Goal: Task Accomplishment & Management: Manage account settings

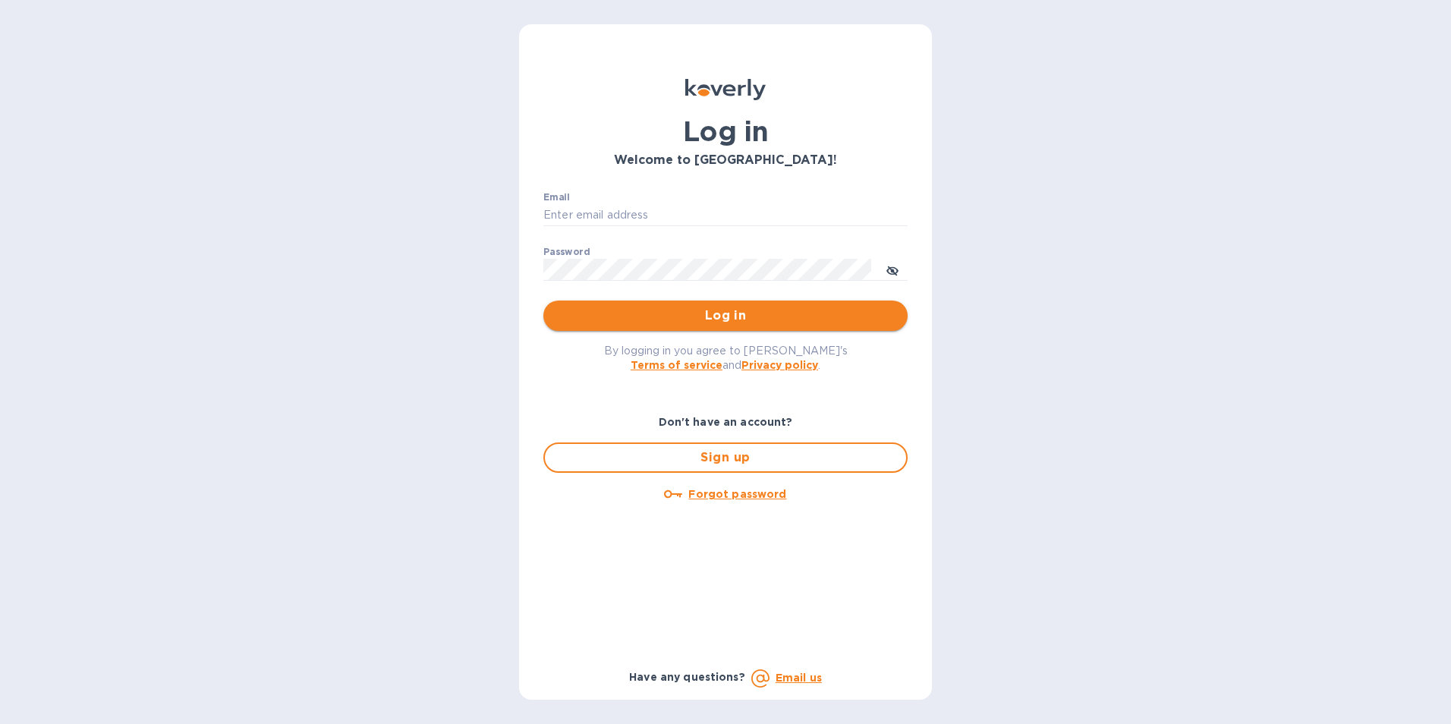
type input "[PERSON_NAME][EMAIL_ADDRESS][DOMAIN_NAME]"
click at [692, 310] on span "Log in" at bounding box center [726, 316] width 340 height 18
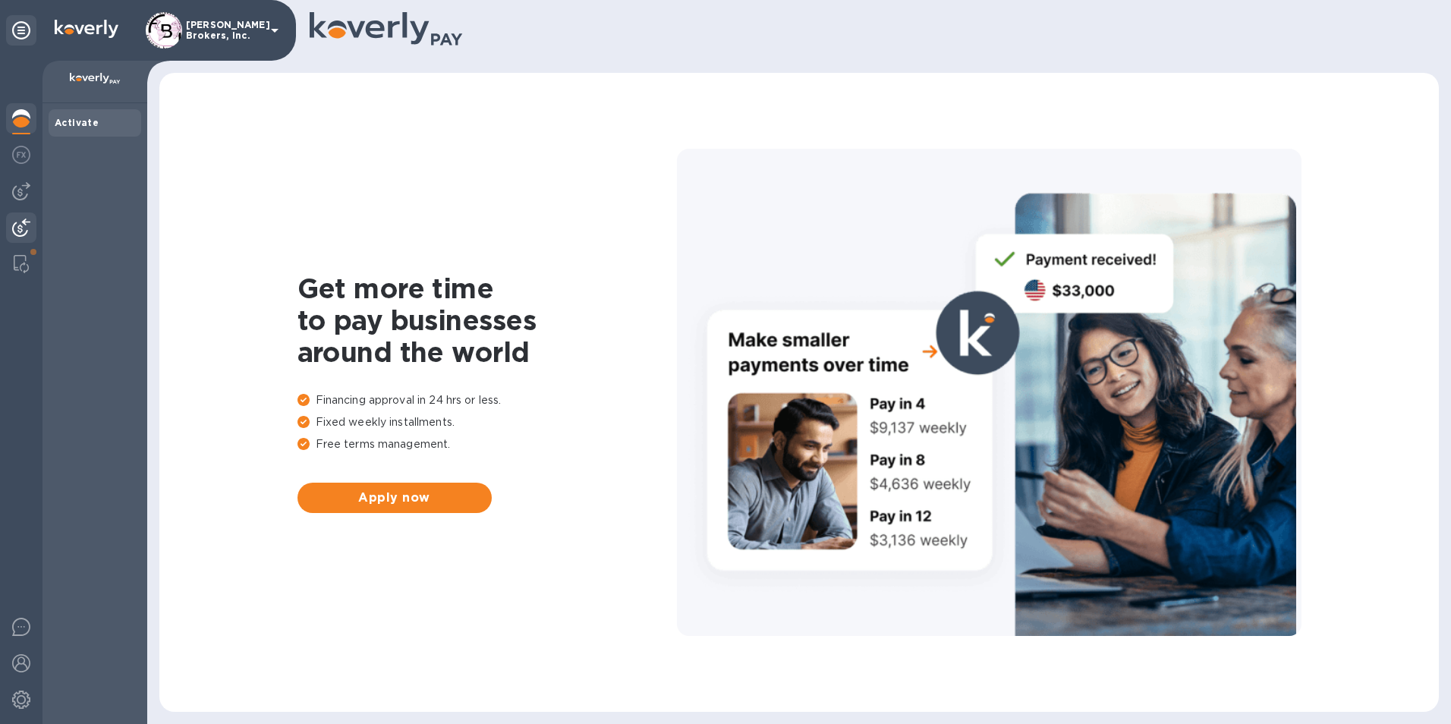
click at [18, 231] on img at bounding box center [21, 228] width 18 height 18
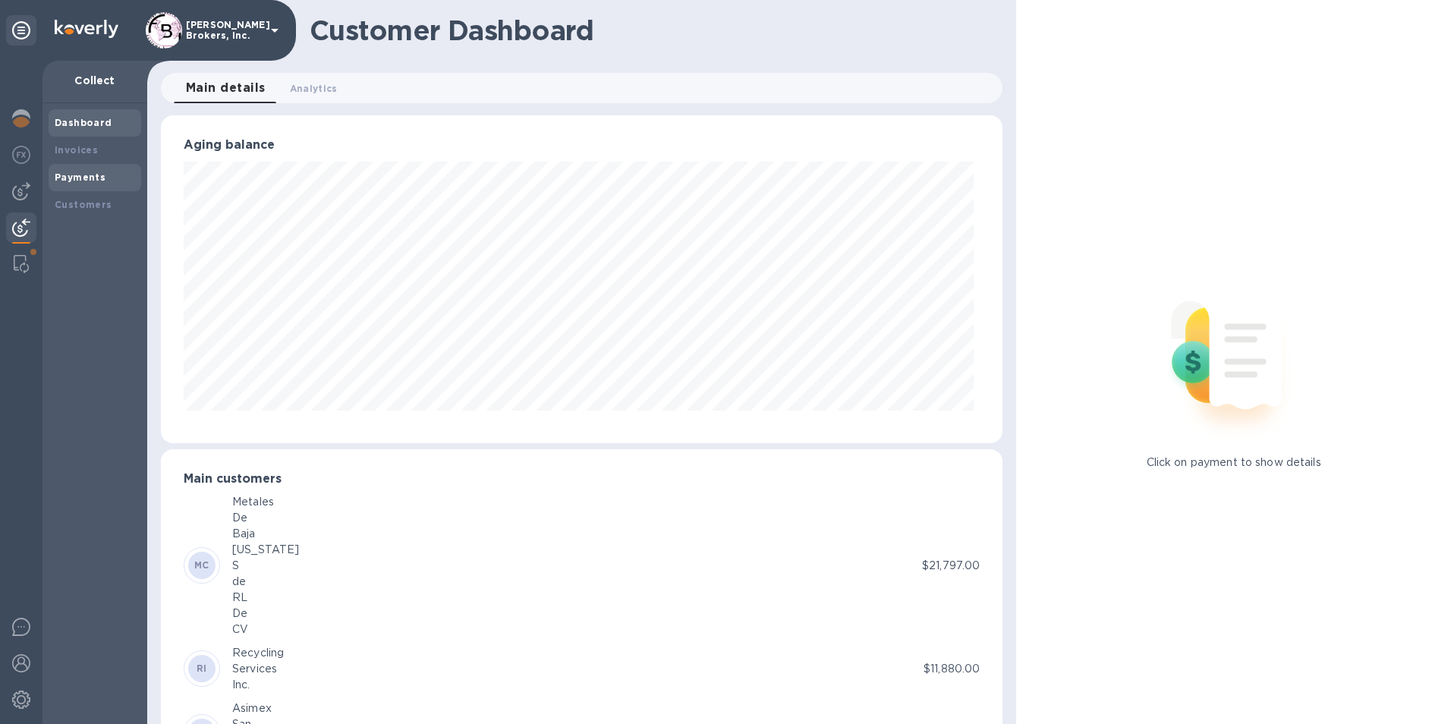
scroll to position [758605, 758097]
click at [80, 178] on b "Payments" at bounding box center [80, 177] width 51 height 11
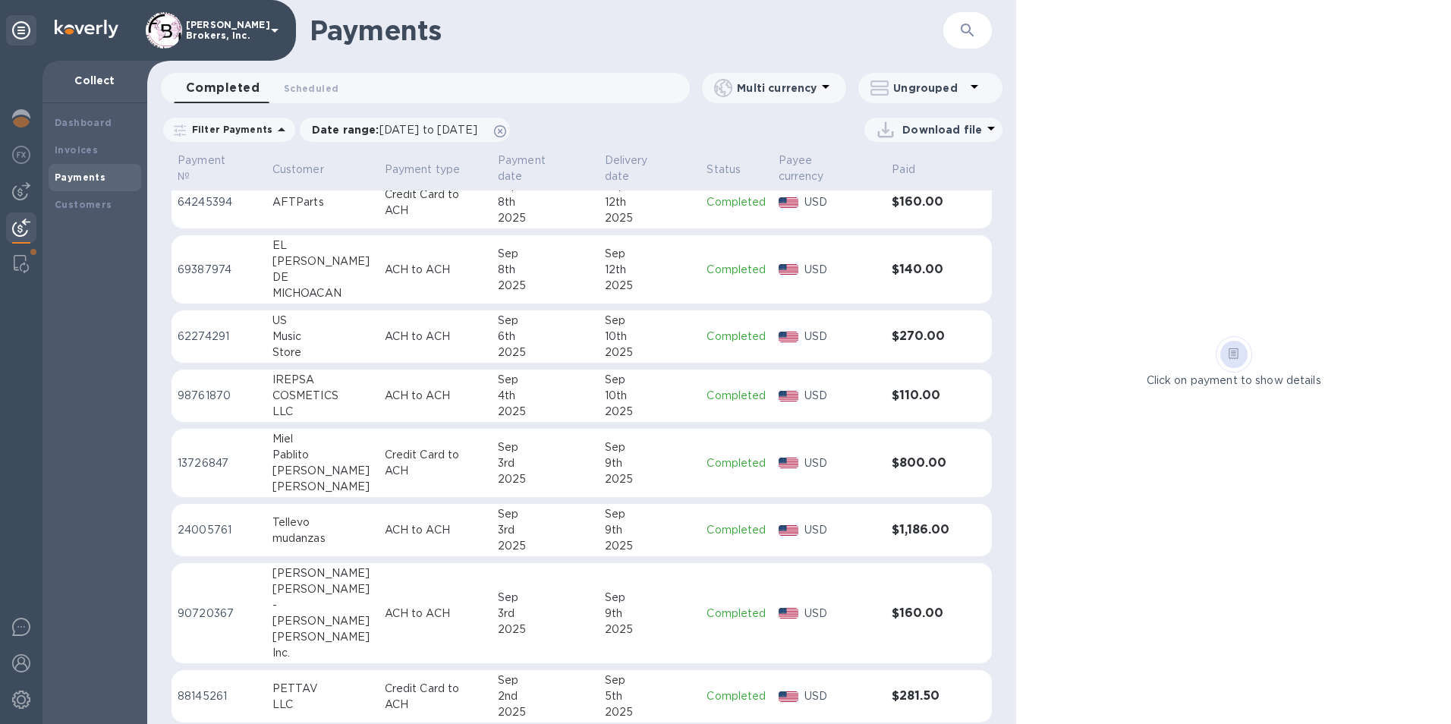
scroll to position [1466, 0]
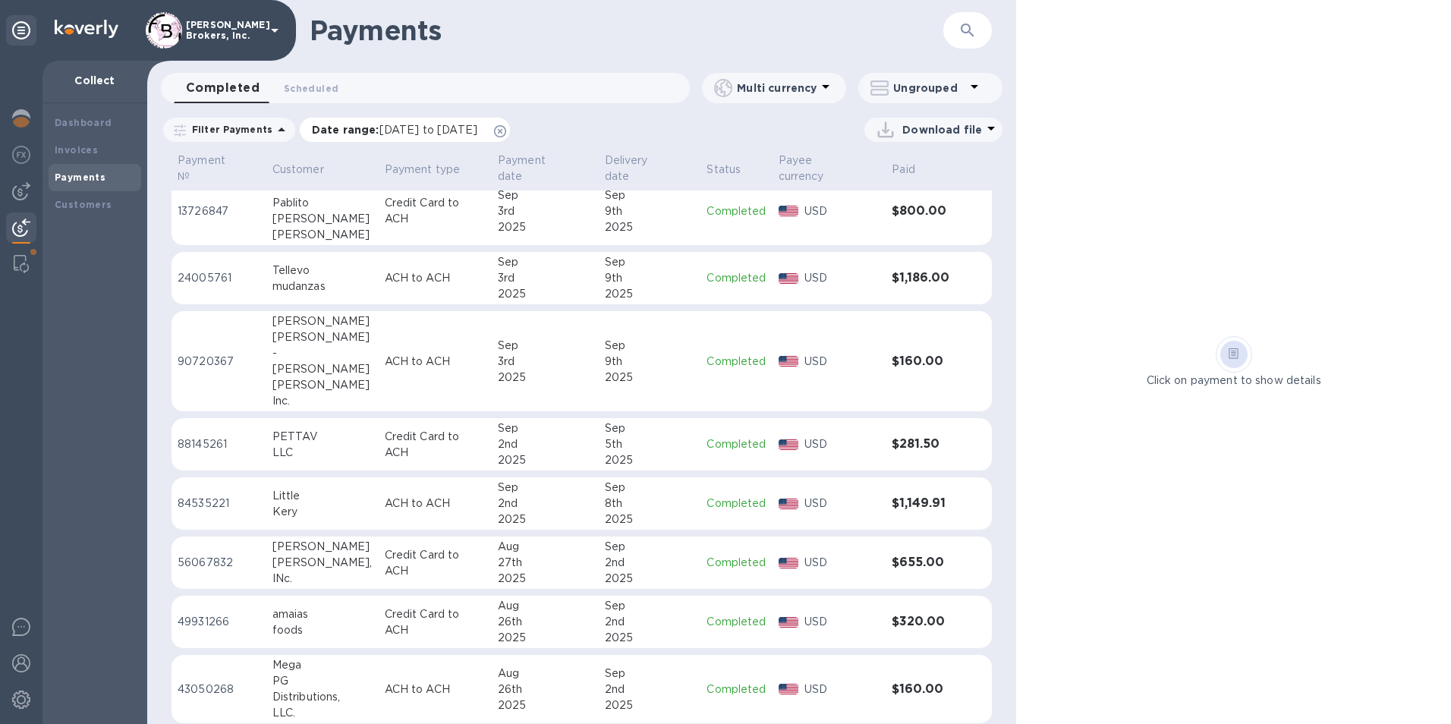
click at [357, 133] on p "Date range : 08/26/2025 to 09/27/2025" at bounding box center [398, 129] width 173 height 15
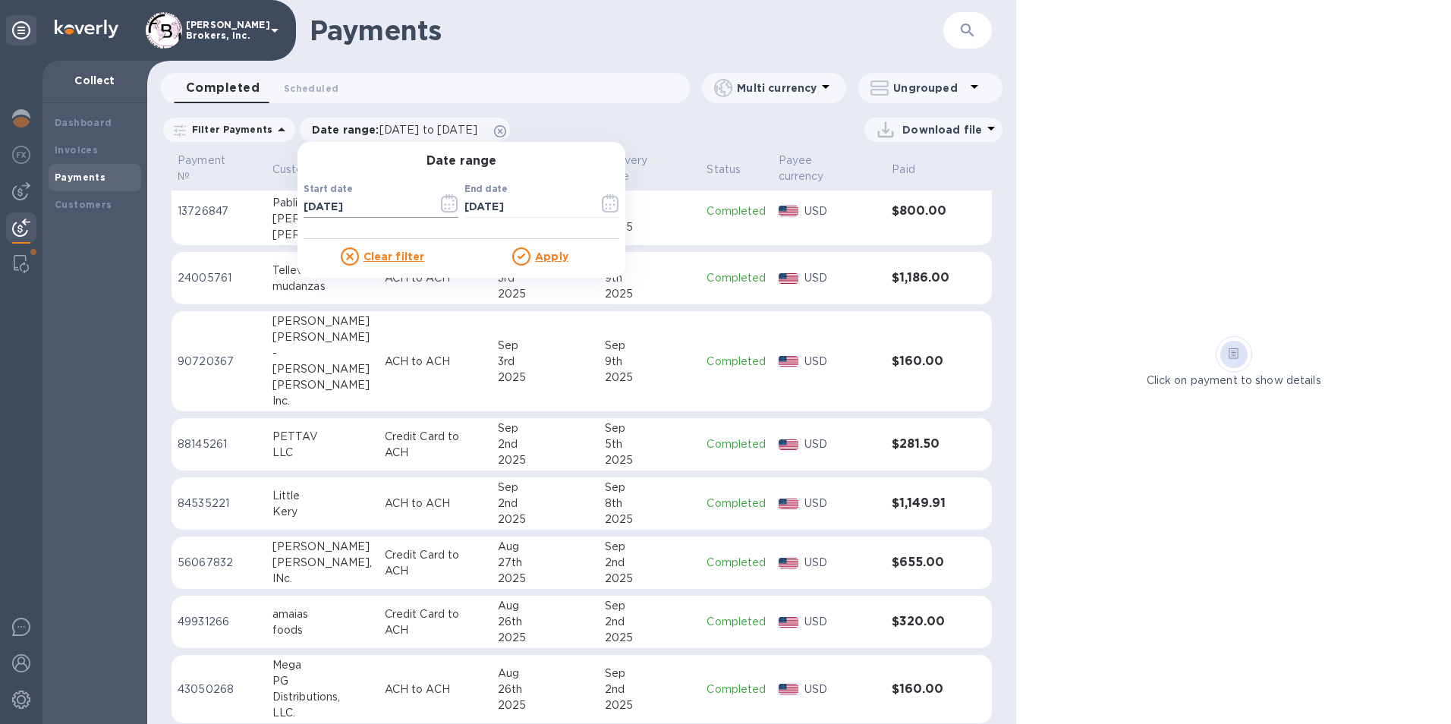
click at [447, 209] on icon "button" at bounding box center [449, 203] width 17 height 18
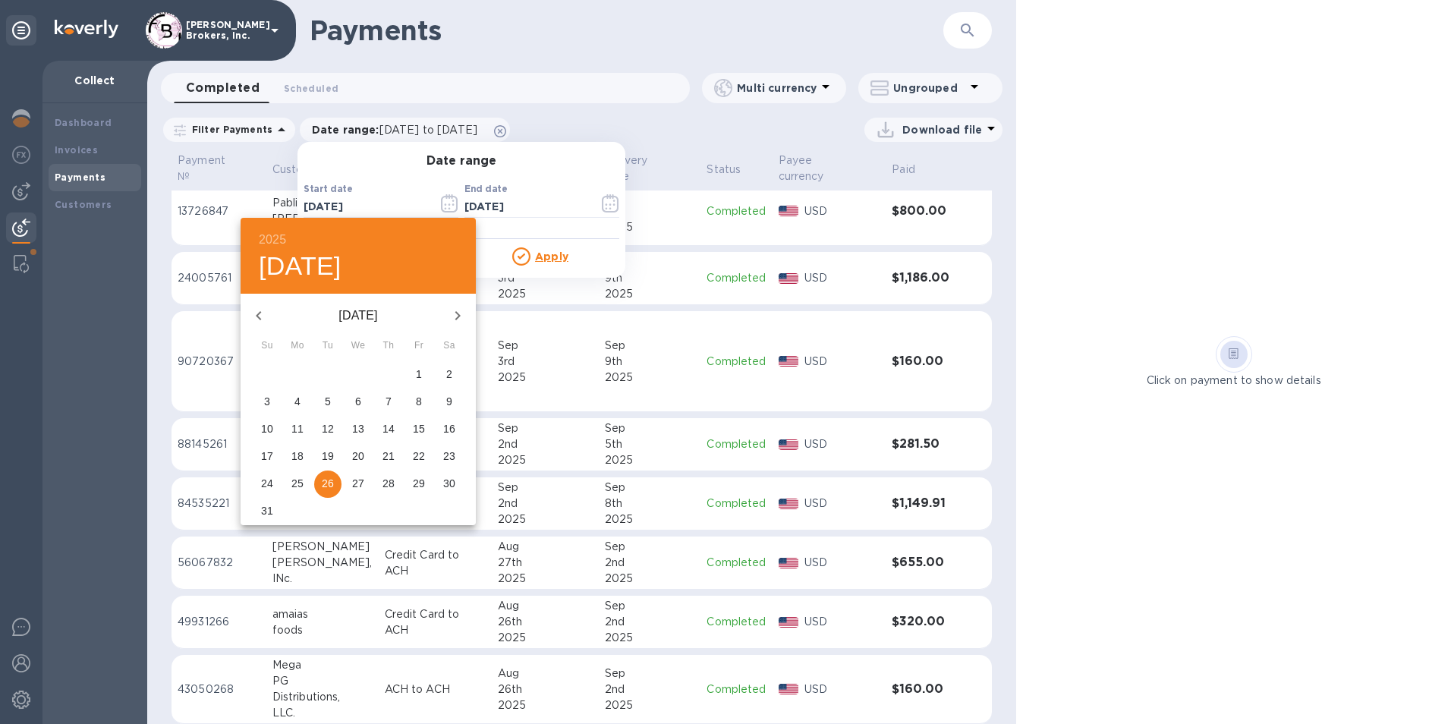
click at [296, 482] on p "25" at bounding box center [297, 483] width 12 height 15
type input "08/25/2025"
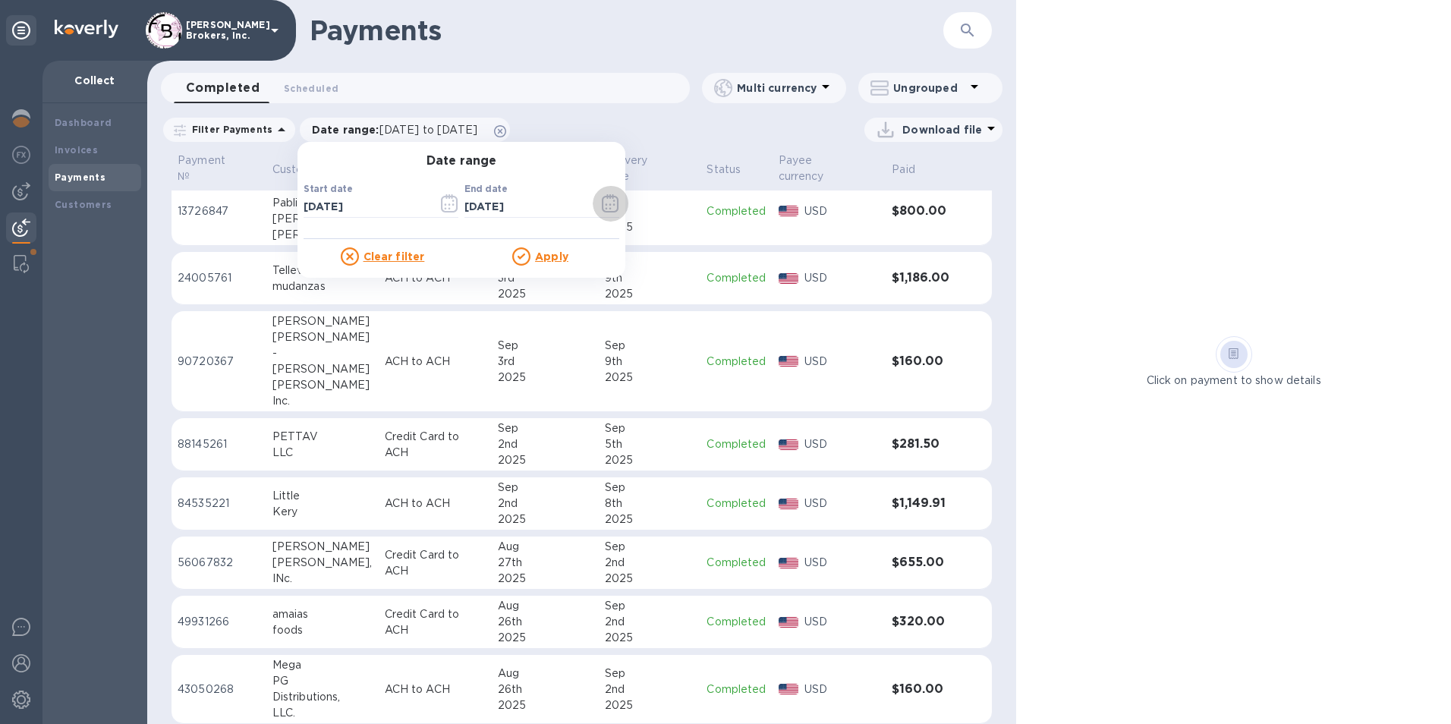
click at [544, 254] on u "Apply" at bounding box center [551, 256] width 33 height 12
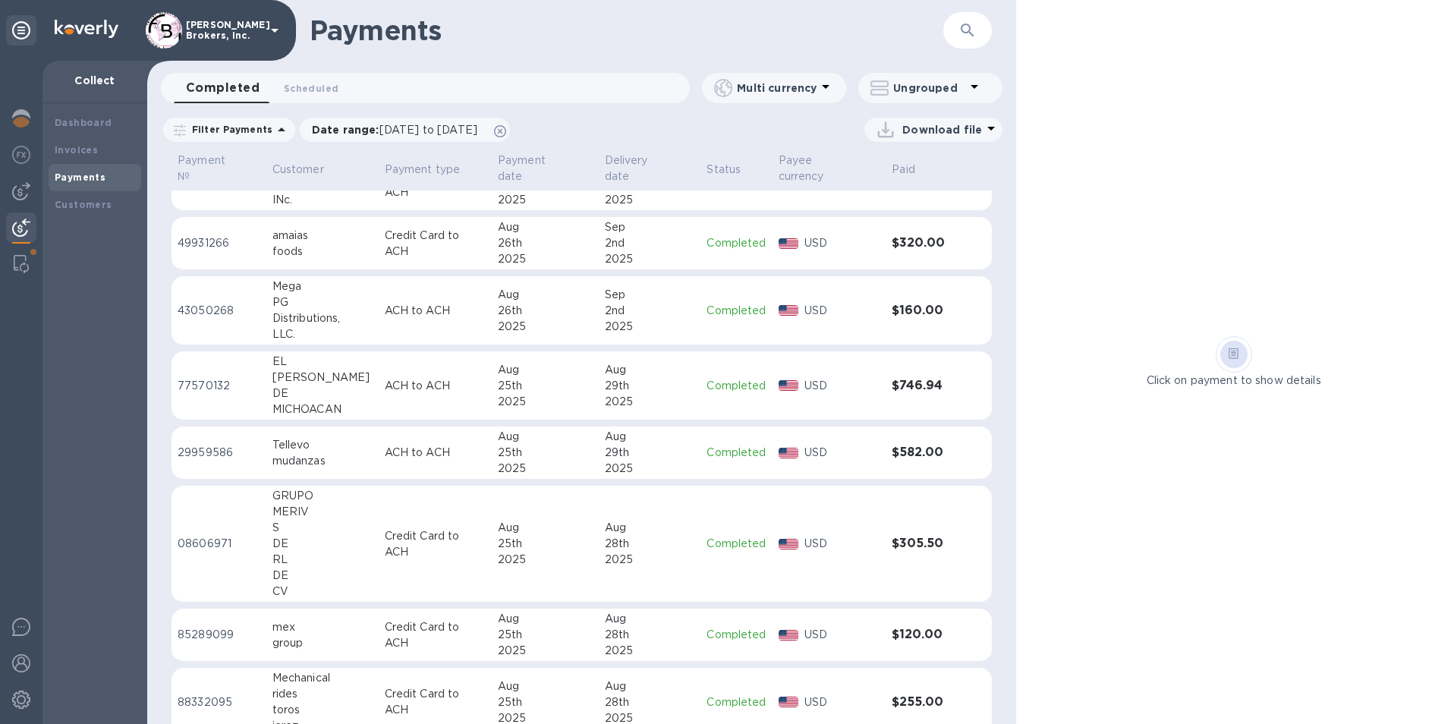
scroll to position [1858, 0]
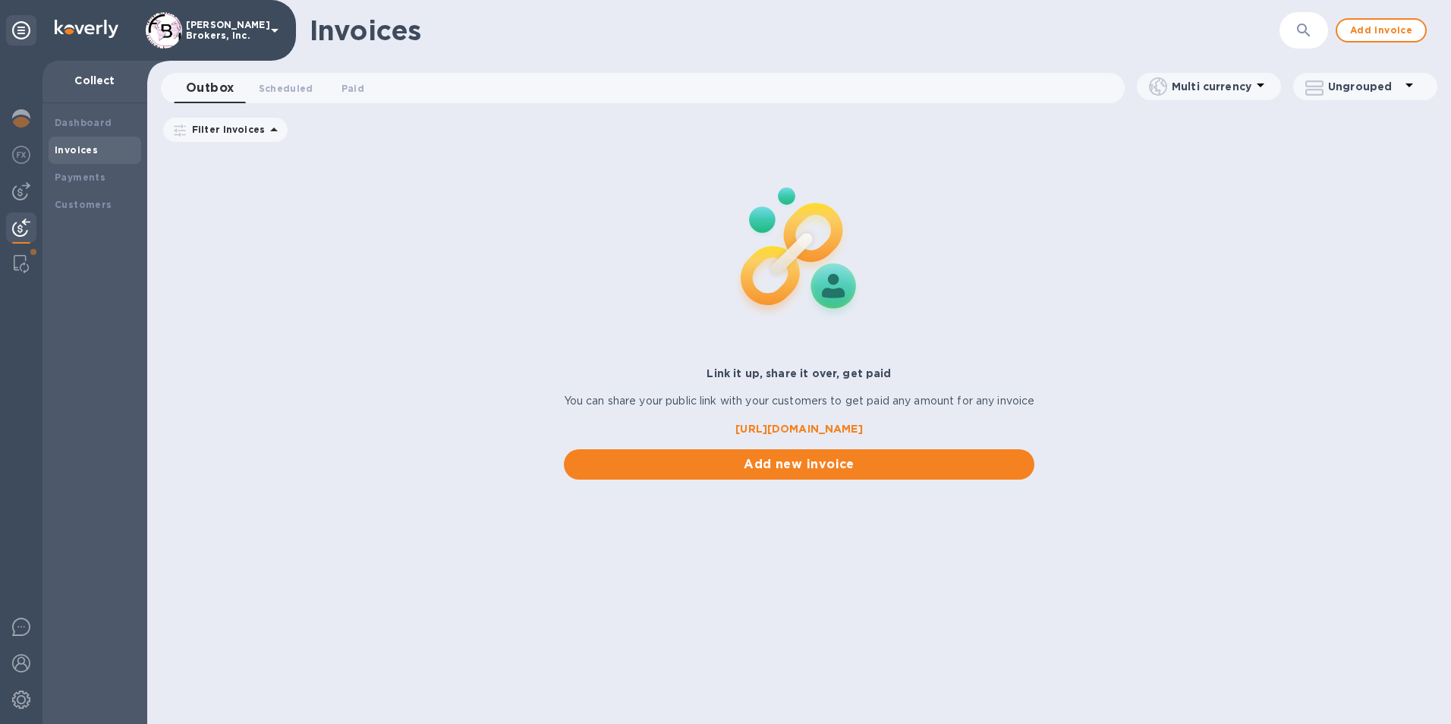
click at [27, 228] on img at bounding box center [21, 228] width 18 height 18
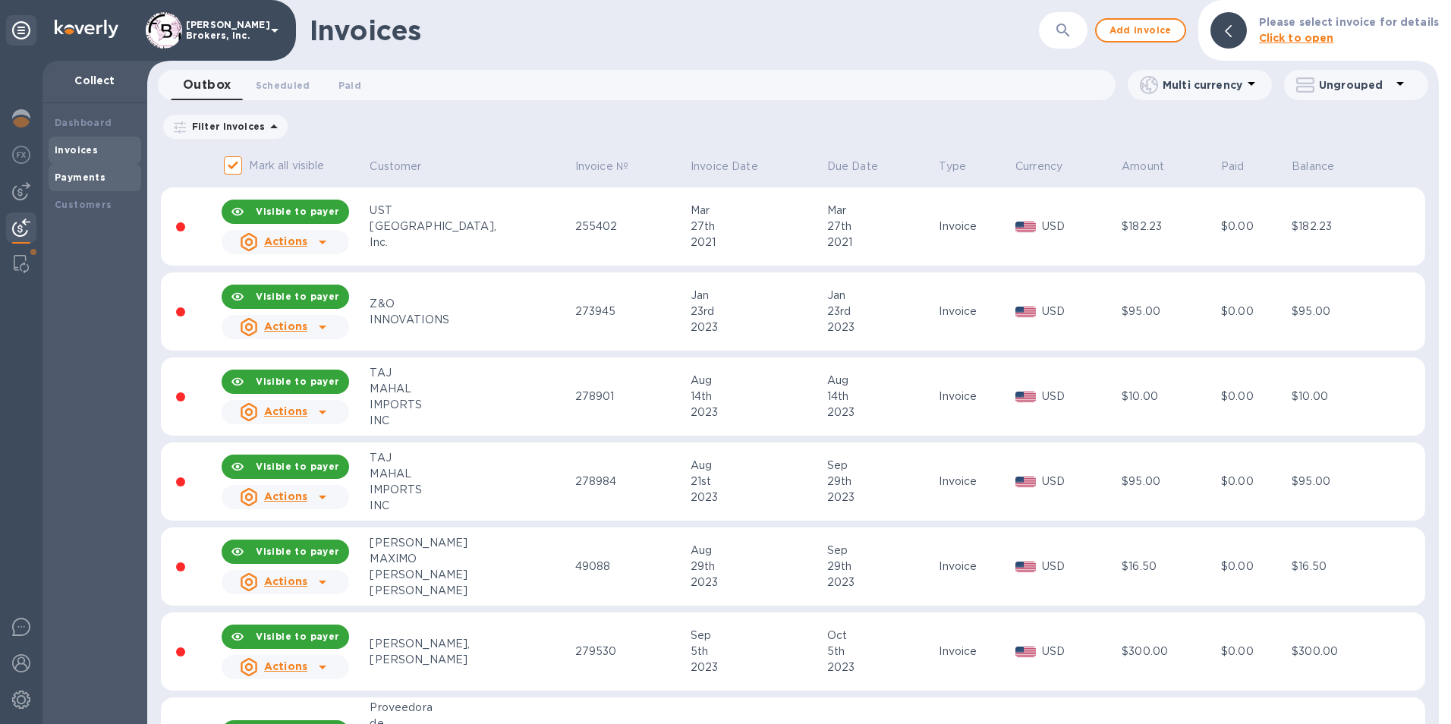
click at [76, 183] on div "Payments" at bounding box center [95, 177] width 80 height 15
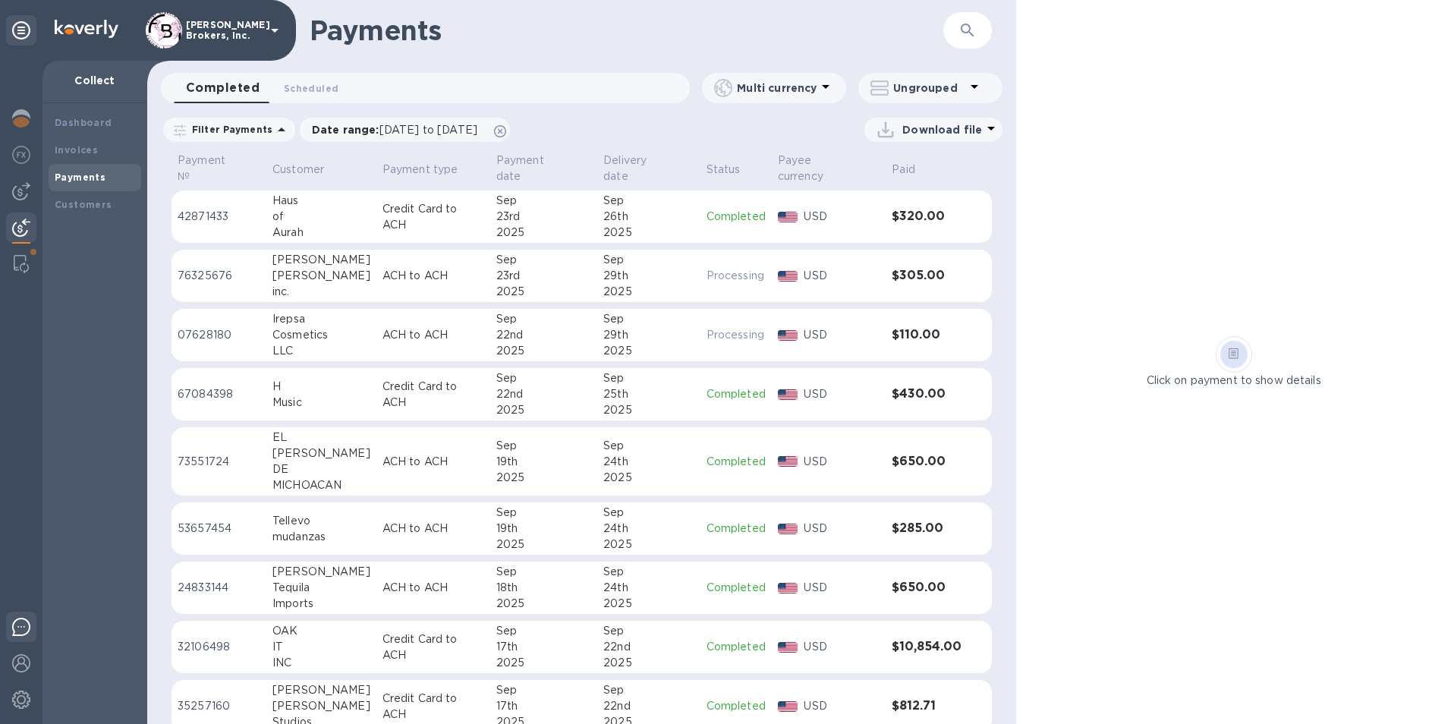
click at [20, 634] on img at bounding box center [21, 627] width 18 height 18
click at [20, 704] on img at bounding box center [21, 700] width 18 height 18
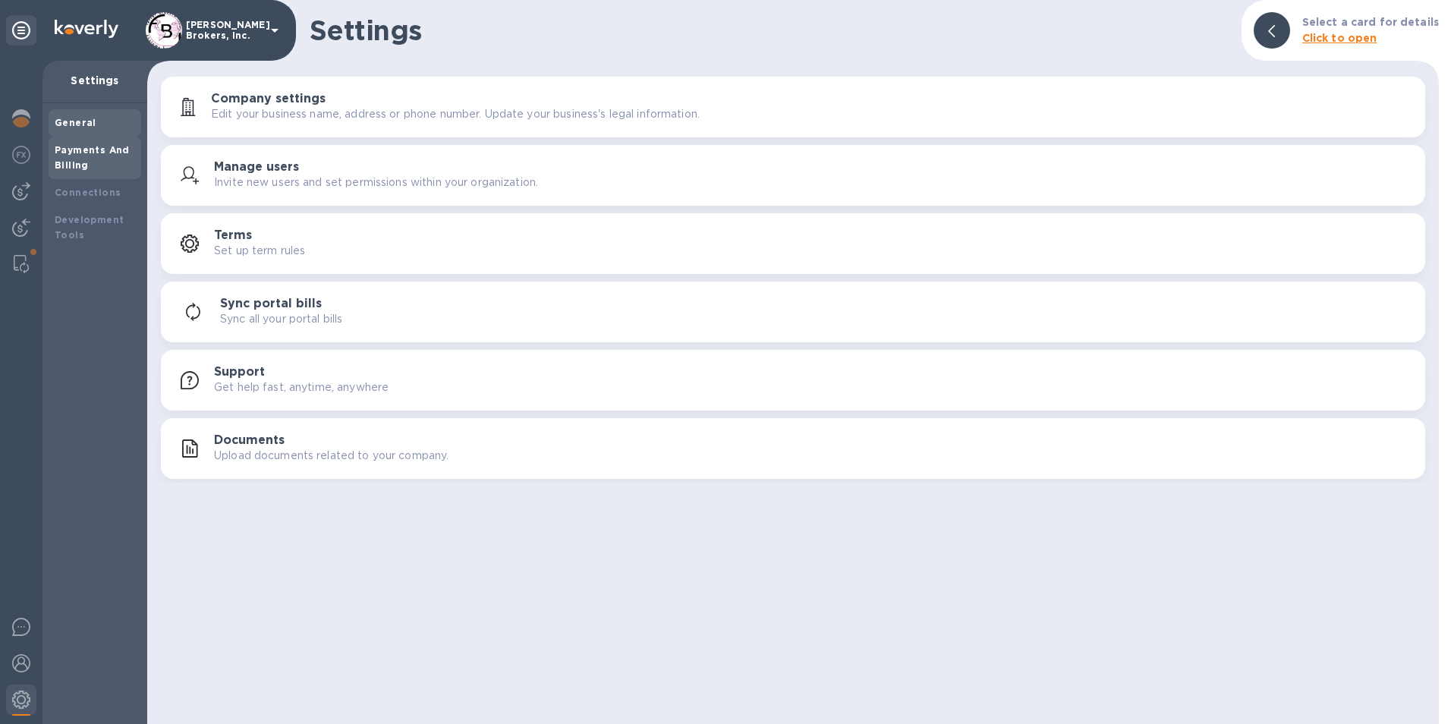
click at [117, 150] on b "Payments And Billing" at bounding box center [92, 157] width 75 height 27
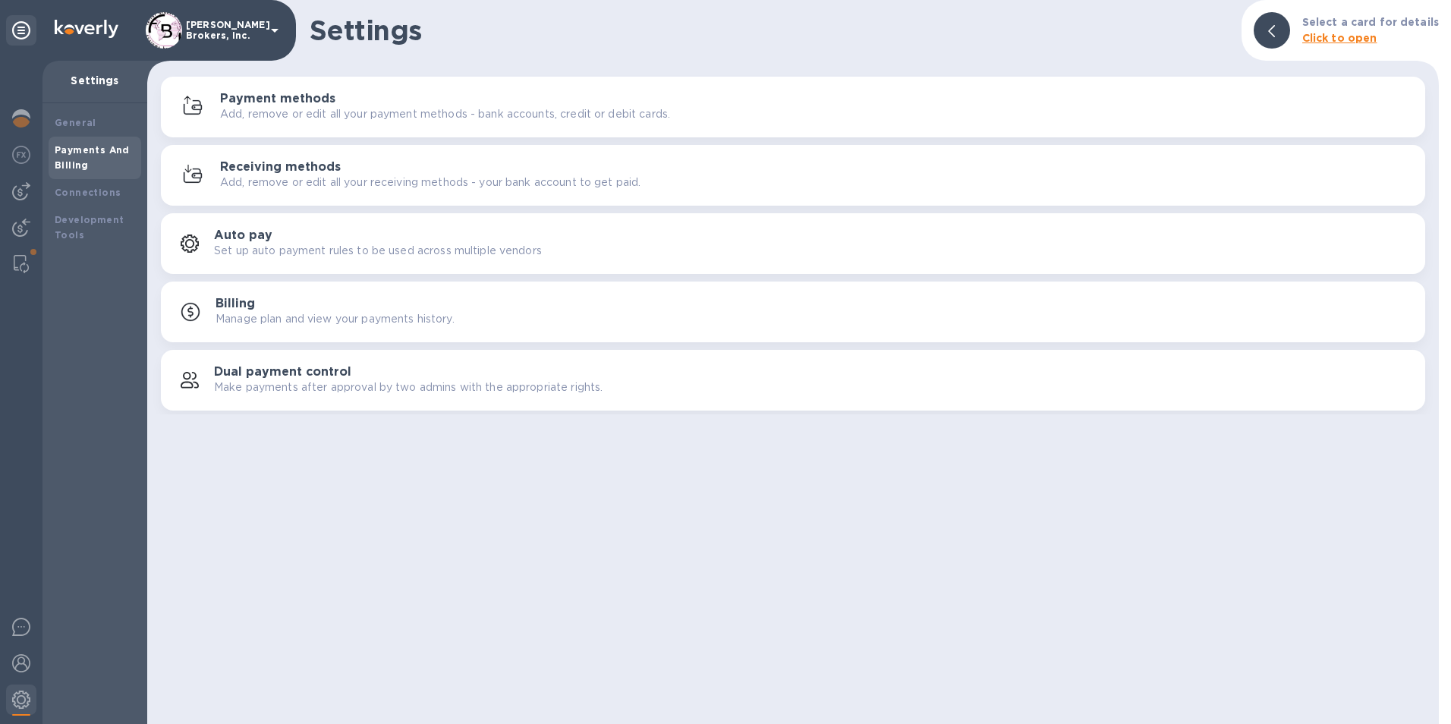
click at [262, 316] on p "Manage plan and view your payments history." at bounding box center [335, 319] width 239 height 16
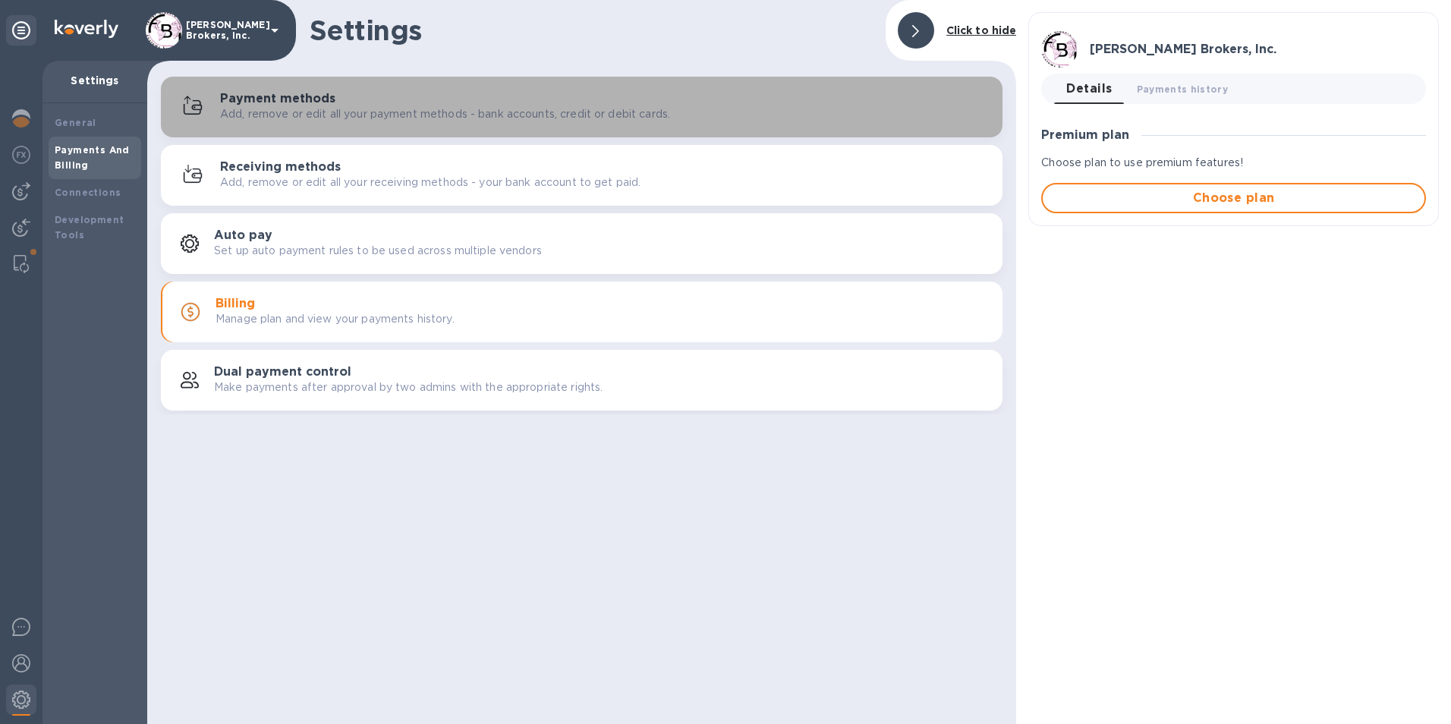
click at [245, 102] on h3 "Payment methods" at bounding box center [277, 99] width 115 height 14
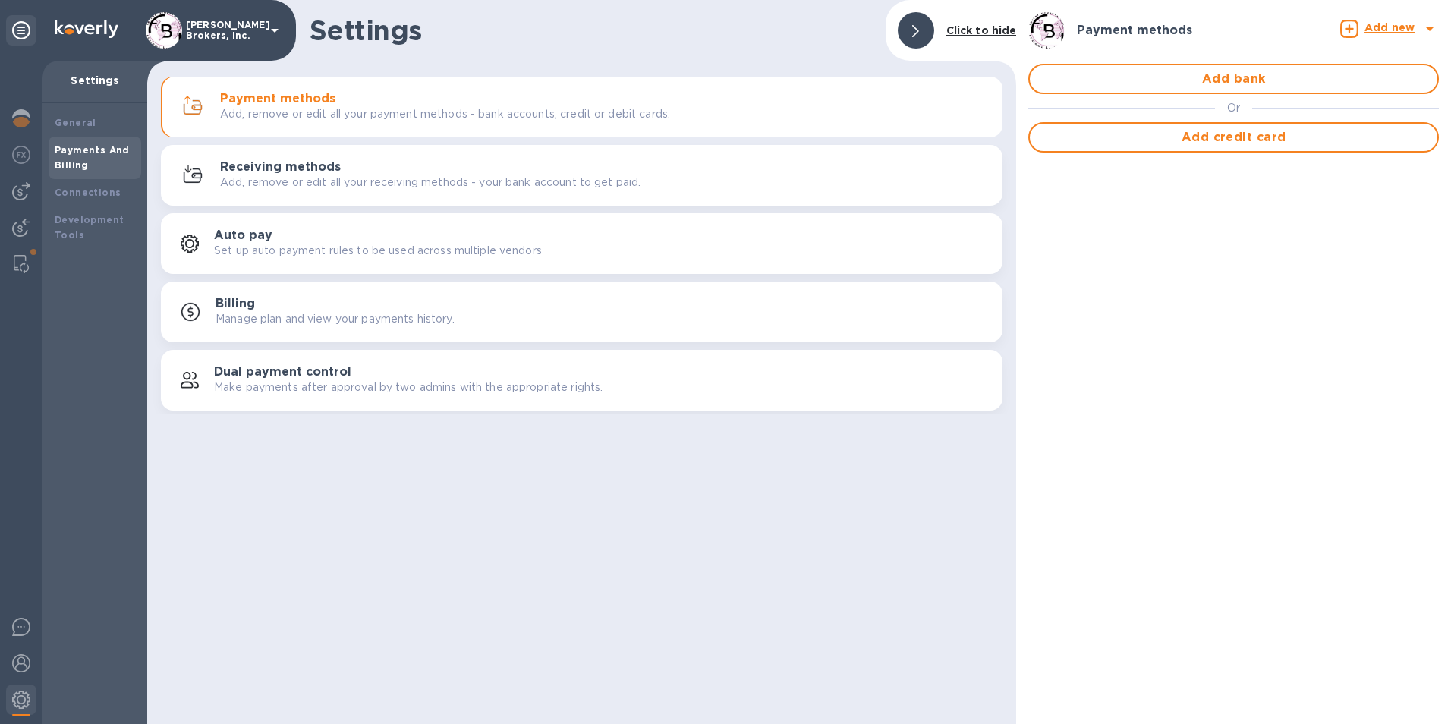
click at [320, 172] on h3 "Receiving methods" at bounding box center [280, 167] width 121 height 14
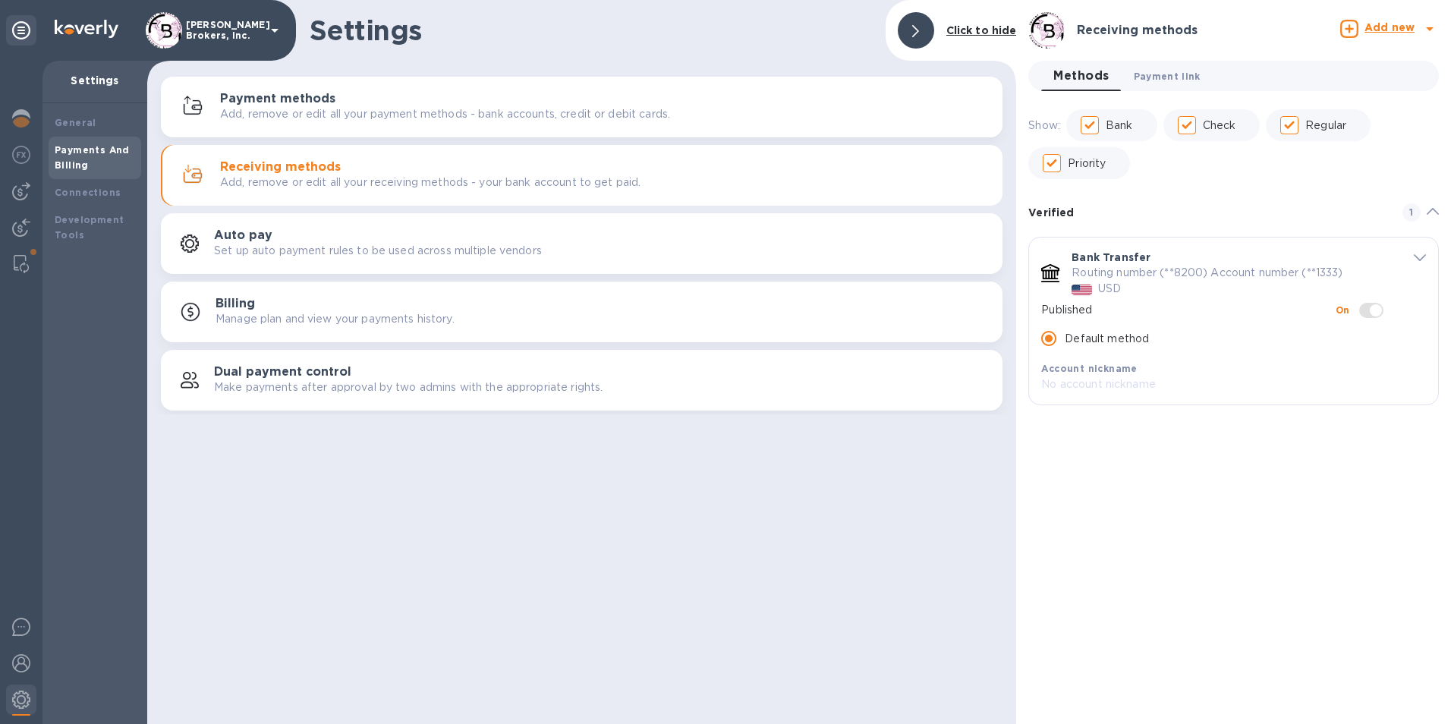
click at [1182, 83] on span "Payment link 0" at bounding box center [1167, 76] width 67 height 16
